Goal: Task Accomplishment & Management: Complete application form

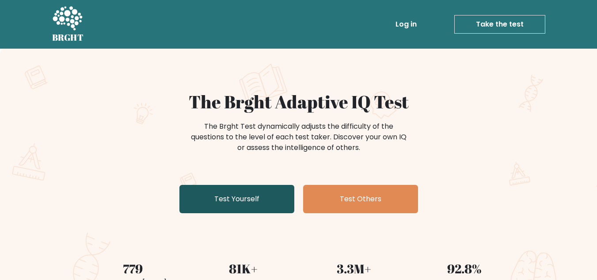
click at [261, 198] on link "Test Yourself" at bounding box center [236, 199] width 115 height 28
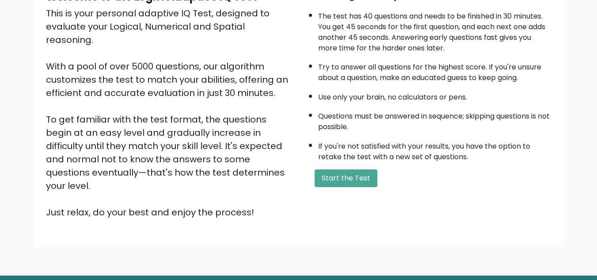
scroll to position [125, 0]
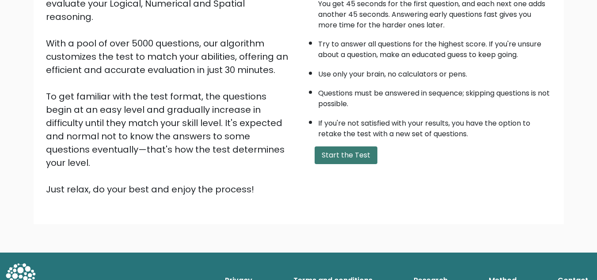
click at [345, 153] on button "Start the Test" at bounding box center [345, 155] width 63 height 18
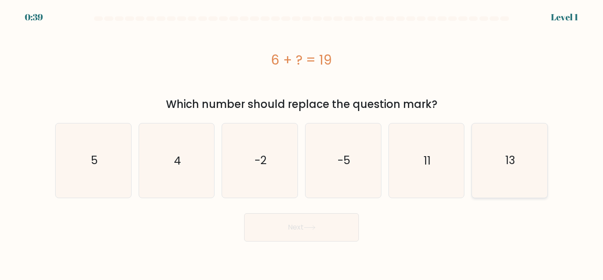
click at [501, 149] on icon "13" at bounding box center [510, 160] width 74 height 74
click at [302, 142] on input "f. 13" at bounding box center [302, 141] width 0 height 2
radio input "true"
click at [295, 234] on button "Next" at bounding box center [301, 227] width 115 height 28
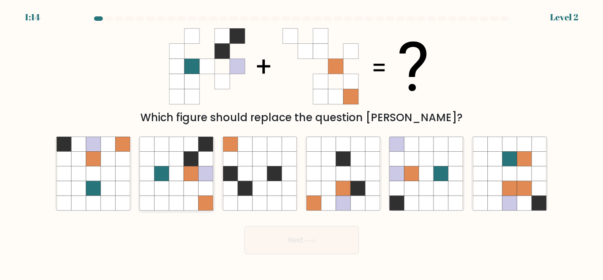
click at [189, 189] on icon at bounding box center [191, 188] width 15 height 15
click at [302, 142] on input "b." at bounding box center [302, 141] width 0 height 2
radio input "true"
click at [280, 237] on button "Next" at bounding box center [301, 240] width 115 height 28
click at [336, 252] on button "Next" at bounding box center [301, 240] width 115 height 28
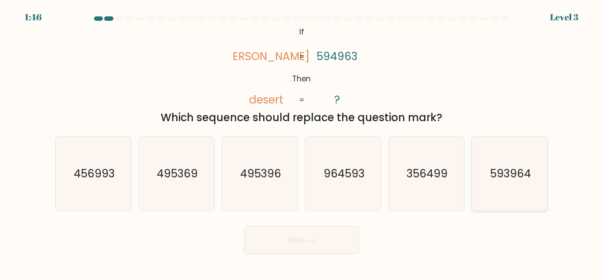
click at [510, 178] on text "593964" at bounding box center [510, 173] width 41 height 15
click at [302, 142] on input "f. 593964" at bounding box center [302, 141] width 0 height 2
radio input "true"
click at [327, 242] on button "Next" at bounding box center [301, 240] width 115 height 28
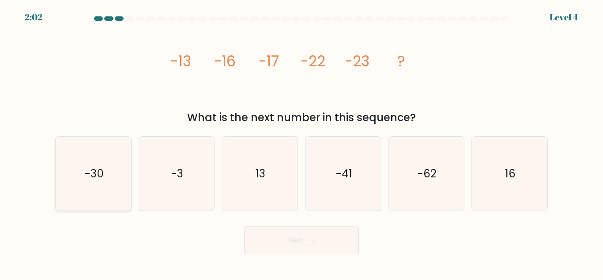
click at [97, 191] on icon "-30" at bounding box center [94, 173] width 74 height 74
click at [302, 142] on input "a. -30" at bounding box center [302, 141] width 0 height 2
radio input "true"
click at [295, 249] on button "Next" at bounding box center [301, 240] width 115 height 28
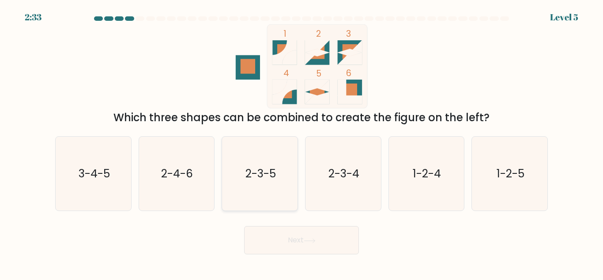
click at [278, 182] on icon "2-3-5" at bounding box center [260, 173] width 74 height 74
click at [302, 142] on input "c. 2-3-5" at bounding box center [302, 141] width 0 height 2
radio input "true"
click at [326, 248] on button "Next" at bounding box center [301, 240] width 115 height 28
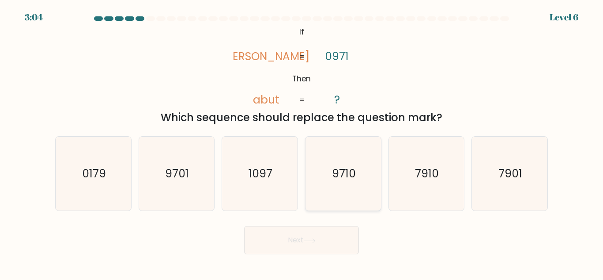
click at [321, 180] on icon "9710" at bounding box center [343, 173] width 74 height 74
click at [302, 142] on input "d. 9710" at bounding box center [302, 141] width 0 height 2
radio input "true"
drag, startPoint x: 317, startPoint y: 226, endPoint x: 317, endPoint y: 235, distance: 9.3
click at [317, 227] on button "Next" at bounding box center [301, 240] width 115 height 28
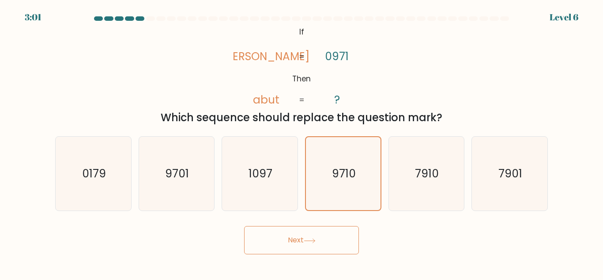
click at [317, 237] on button "Next" at bounding box center [301, 240] width 115 height 28
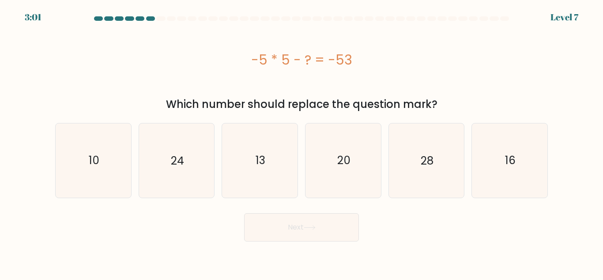
drag, startPoint x: 337, startPoint y: 61, endPoint x: 363, endPoint y: 59, distance: 25.7
click at [363, 59] on div "-5 * 5 - ? = -53" at bounding box center [301, 60] width 493 height 20
click at [389, 83] on div "-5 * 5 - ? = -53" at bounding box center [301, 59] width 493 height 71
drag, startPoint x: 337, startPoint y: 58, endPoint x: 368, endPoint y: 56, distance: 31.4
click at [368, 56] on div "-5 * 5 - ? = -53" at bounding box center [301, 60] width 493 height 20
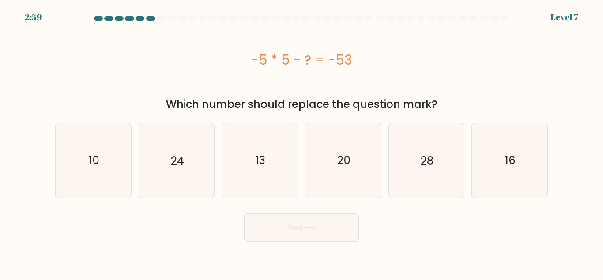
click at [410, 84] on div "-5 * 5 - ? = -53" at bounding box center [301, 59] width 493 height 71
click at [406, 155] on icon "28" at bounding box center [426, 160] width 74 height 74
click at [302, 142] on input "e. 28" at bounding box center [302, 141] width 0 height 2
radio input "true"
click at [348, 233] on button "Next" at bounding box center [301, 227] width 115 height 28
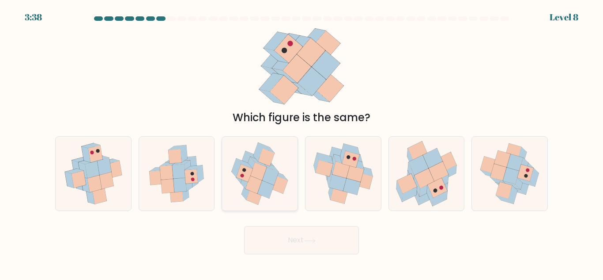
click at [266, 195] on icon at bounding box center [266, 189] width 16 height 18
click at [302, 142] on input "c." at bounding box center [302, 141] width 0 height 2
radio input "true"
click at [340, 152] on icon at bounding box center [340, 152] width 16 height 11
click at [302, 142] on input "d." at bounding box center [302, 141] width 0 height 2
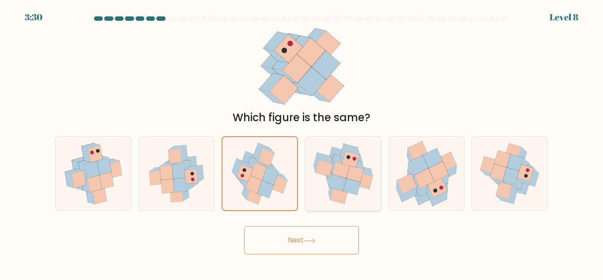
radio input "true"
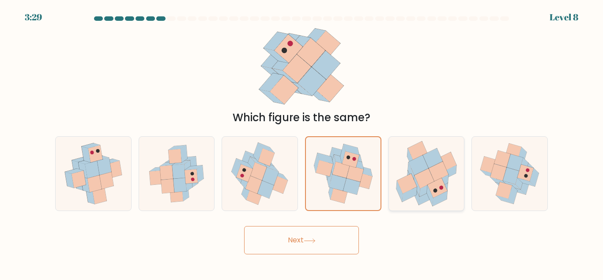
click at [462, 160] on icon at bounding box center [427, 173] width 76 height 73
click at [302, 142] on input "e." at bounding box center [302, 141] width 0 height 2
radio input "true"
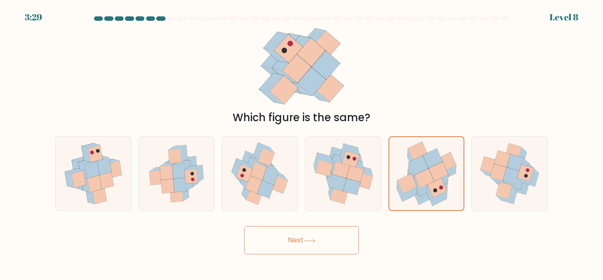
click at [553, 178] on div "a. b." at bounding box center [301, 170] width 503 height 82
click at [259, 196] on icon at bounding box center [254, 195] width 16 height 18
click at [302, 142] on input "c." at bounding box center [302, 141] width 0 height 2
radio input "true"
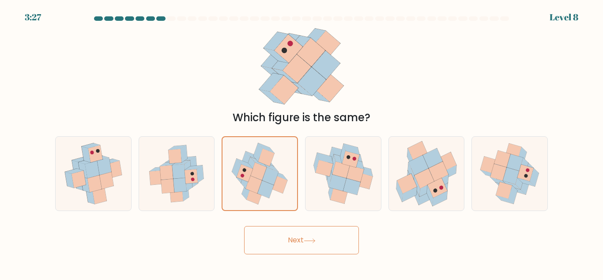
click at [279, 243] on button "Next" at bounding box center [301, 240] width 115 height 28
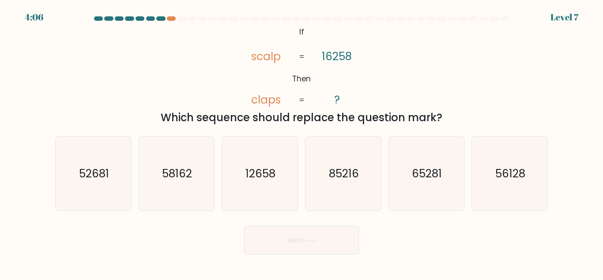
click at [265, 55] on tspan "scalp" at bounding box center [266, 56] width 30 height 15
click at [445, 184] on icon "65281" at bounding box center [426, 173] width 74 height 74
click at [302, 142] on input "e. 65281" at bounding box center [302, 141] width 0 height 2
radio input "true"
click at [264, 244] on button "Next" at bounding box center [301, 240] width 115 height 28
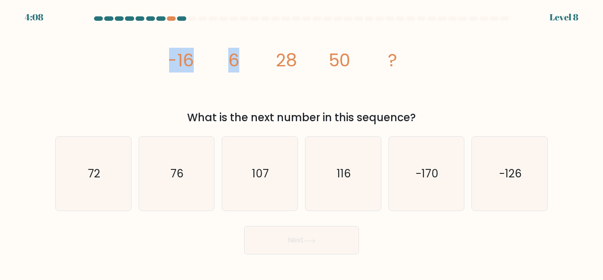
drag, startPoint x: 167, startPoint y: 57, endPoint x: 248, endPoint y: 53, distance: 80.9
click at [248, 53] on div "image/svg+xml -16 6 28 50 ? What is the next number in this sequence?" at bounding box center [301, 74] width 503 height 101
click at [253, 71] on icon "image/svg+xml -16 6 28 50 ?" at bounding box center [301, 66] width 265 height 84
click at [10, 34] on form at bounding box center [301, 135] width 603 height 238
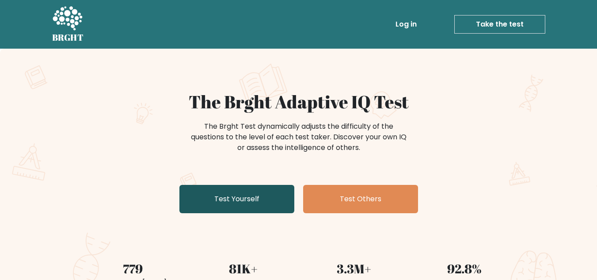
click at [257, 194] on link "Test Yourself" at bounding box center [236, 199] width 115 height 28
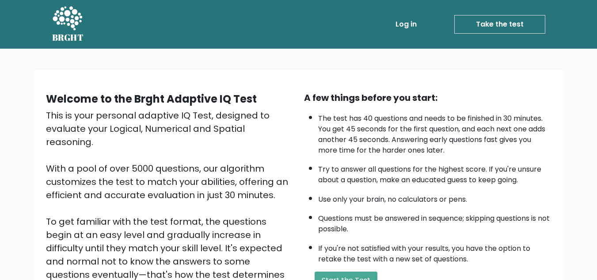
scroll to position [125, 0]
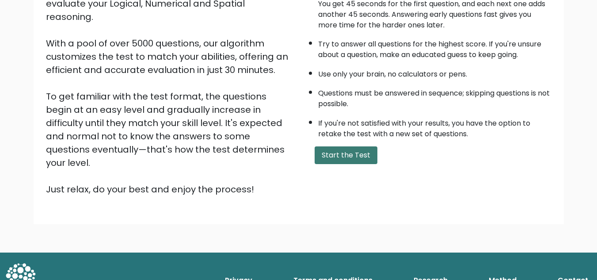
click at [331, 161] on button "Start the Test" at bounding box center [345, 155] width 63 height 18
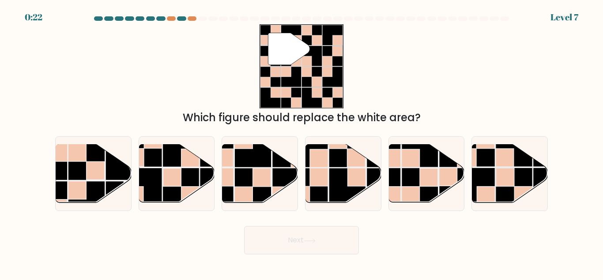
click at [176, 21] on div at bounding box center [301, 20] width 503 height 8
click at [169, 182] on rect at bounding box center [172, 177] width 18 height 18
click at [302, 142] on input "b." at bounding box center [302, 141] width 0 height 2
radio input "true"
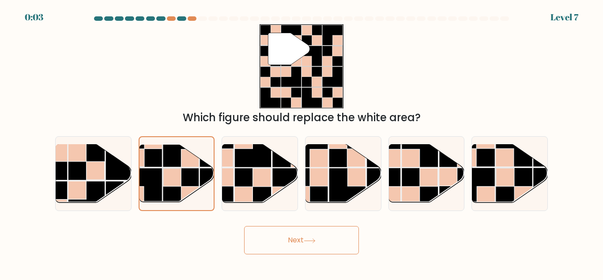
click at [300, 242] on button "Next" at bounding box center [301, 240] width 115 height 28
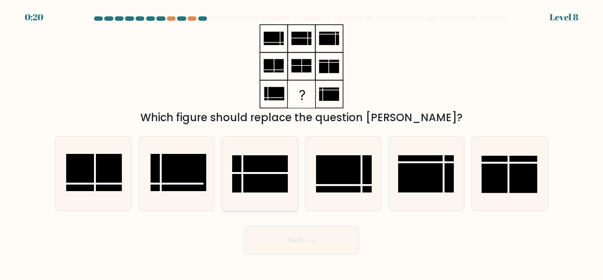
click at [261, 184] on rect at bounding box center [260, 173] width 56 height 37
click at [302, 142] on input "c." at bounding box center [302, 141] width 0 height 2
radio input "true"
click at [302, 237] on button "Next" at bounding box center [301, 240] width 115 height 28
click at [307, 250] on button "Next" at bounding box center [301, 240] width 115 height 28
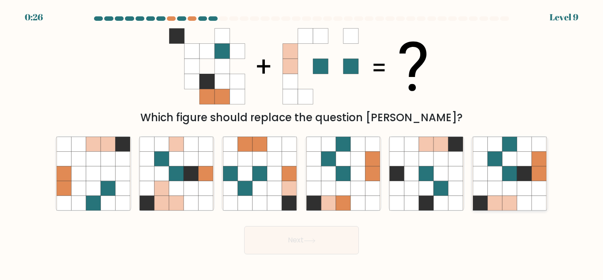
click at [504, 161] on icon at bounding box center [510, 158] width 15 height 15
click at [302, 142] on input "f." at bounding box center [302, 141] width 0 height 2
radio input "true"
click at [312, 244] on button "Next" at bounding box center [301, 240] width 115 height 28
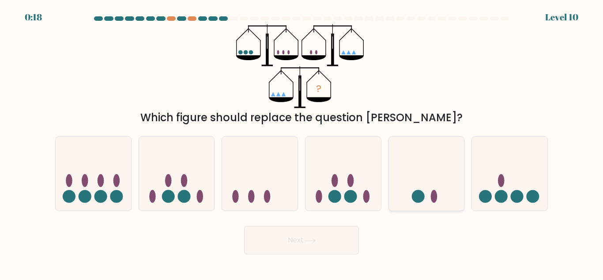
click at [407, 162] on icon at bounding box center [427, 173] width 76 height 62
click at [302, 142] on input "e." at bounding box center [302, 141] width 0 height 2
radio input "true"
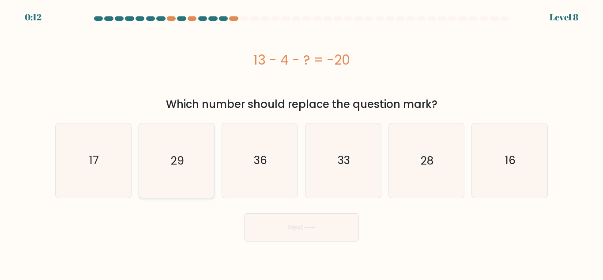
click at [154, 174] on icon "29" at bounding box center [177, 160] width 74 height 74
click at [302, 142] on input "b. 29" at bounding box center [302, 141] width 0 height 2
radio input "true"
click at [294, 229] on button "Next" at bounding box center [301, 227] width 115 height 28
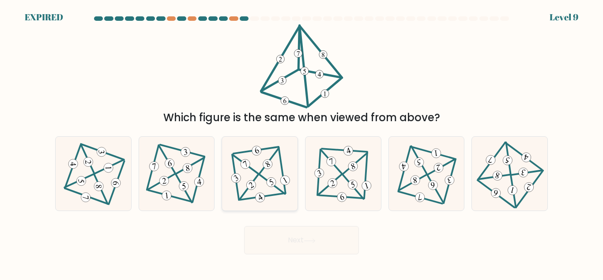
click at [276, 163] on icon at bounding box center [260, 173] width 60 height 59
click at [302, 142] on input "c." at bounding box center [302, 141] width 0 height 2
radio input "true"
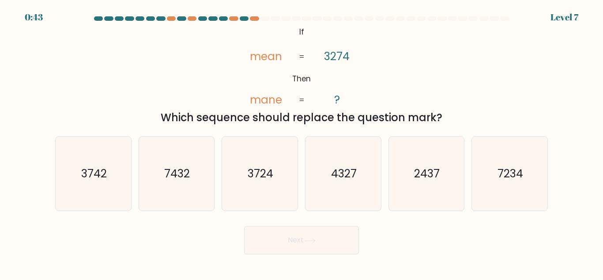
click at [292, 251] on button "Next" at bounding box center [301, 240] width 115 height 28
